Goal: Find specific page/section: Find specific page/section

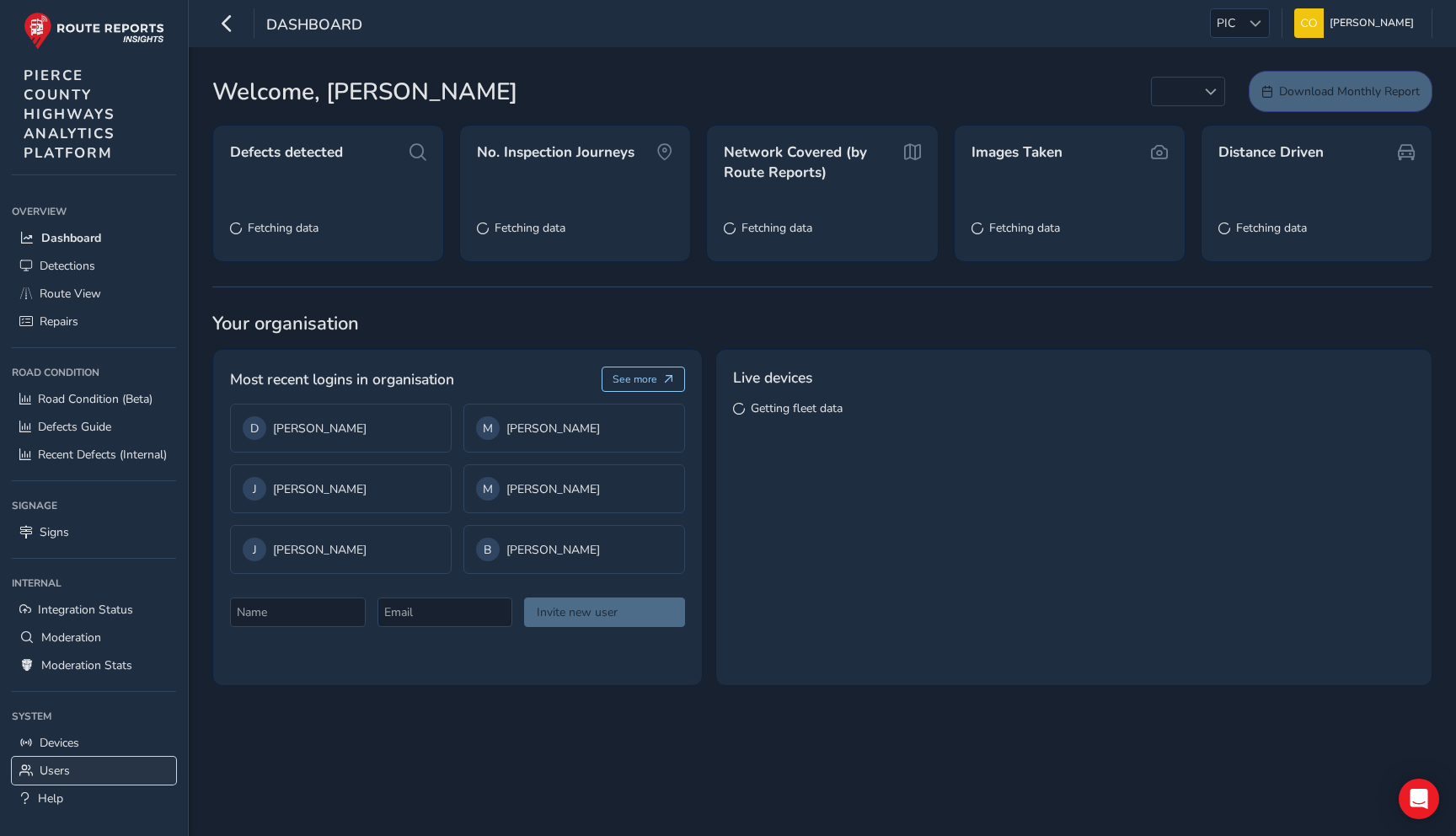
click at [60, 764] on span "Users" at bounding box center [54, 770] width 30 height 16
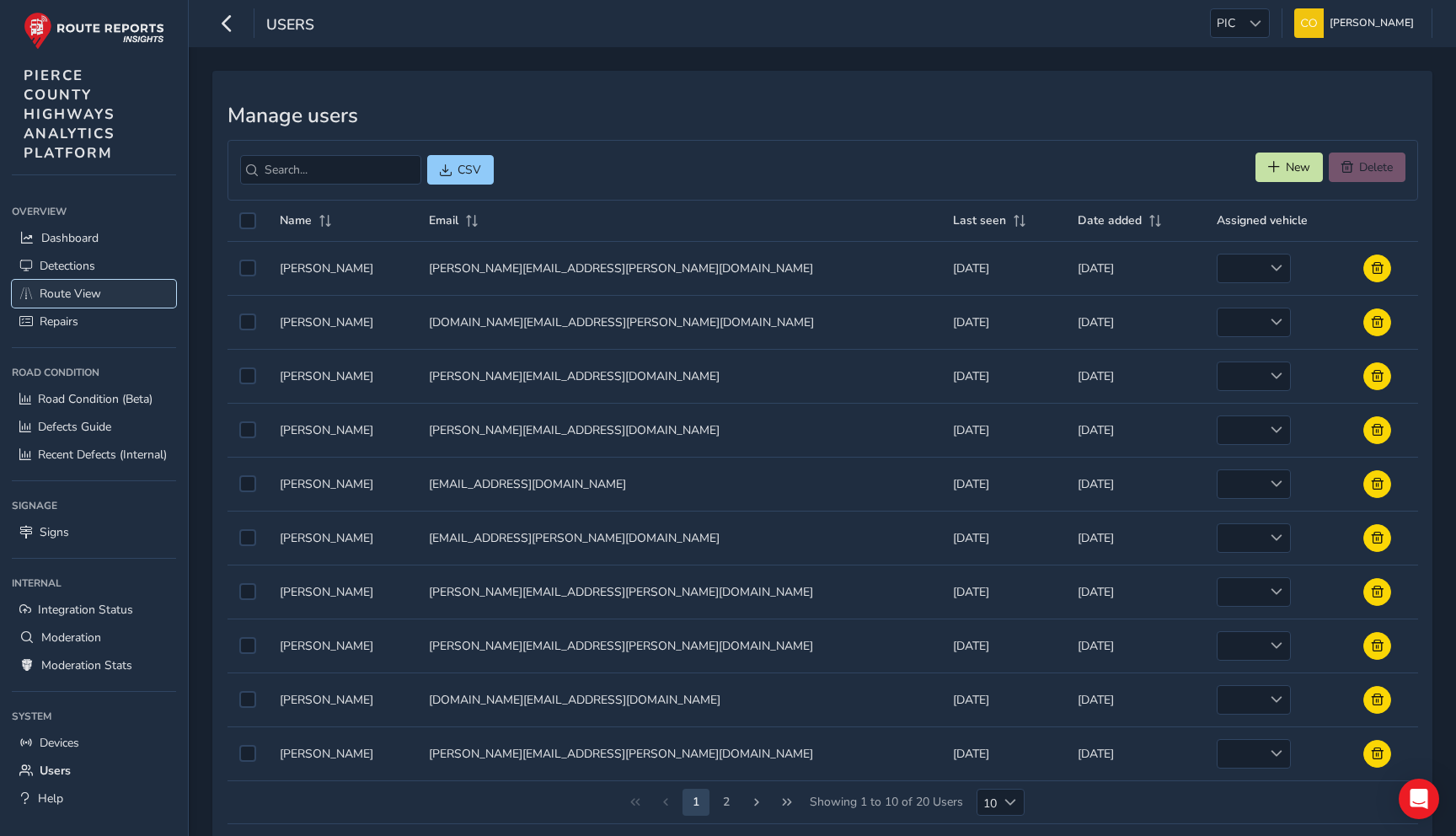
click at [94, 291] on span "Route View" at bounding box center [70, 293] width 61 height 16
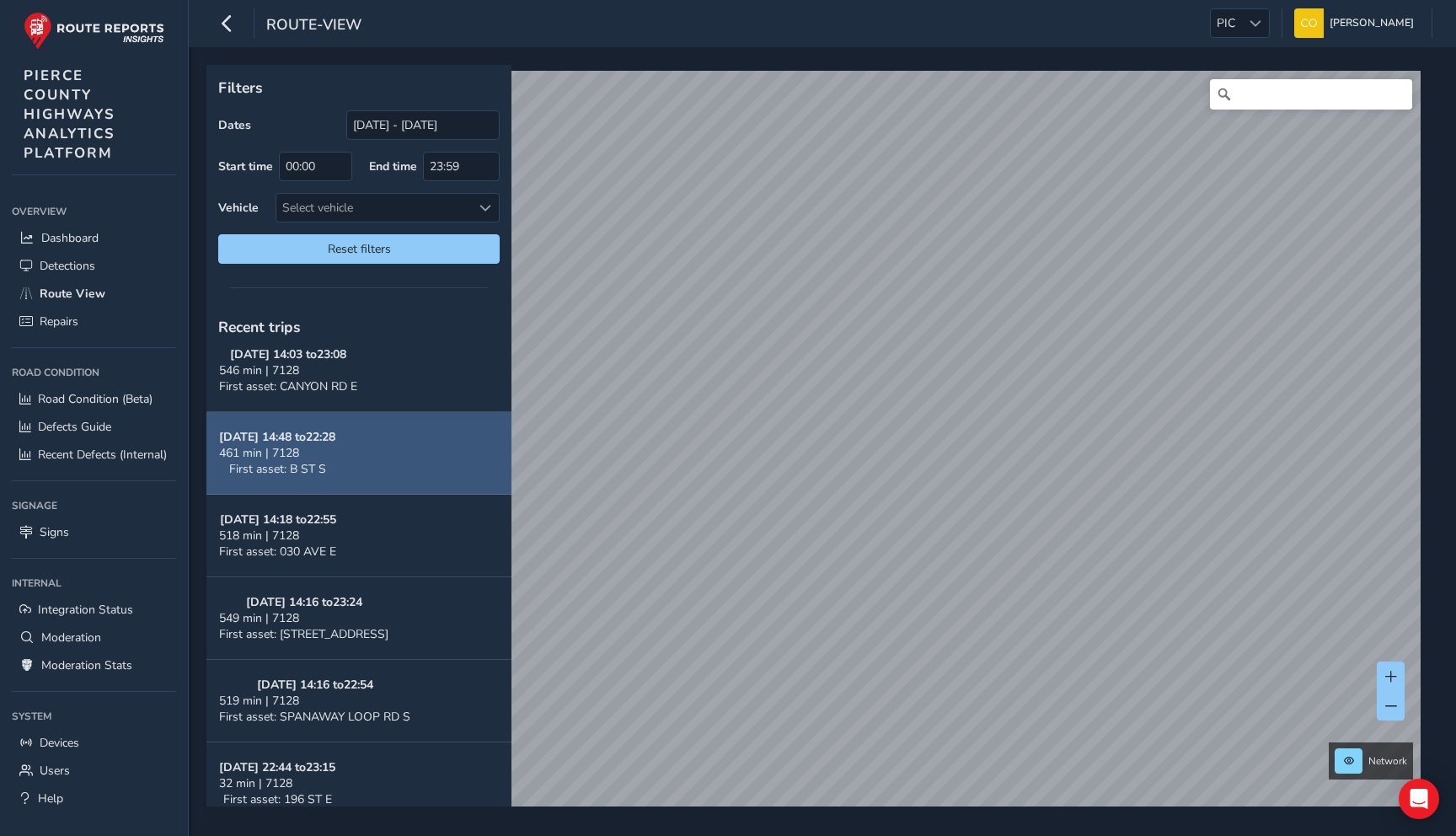
scroll to position [104, 0]
